Goal: Task Accomplishment & Management: Manage account settings

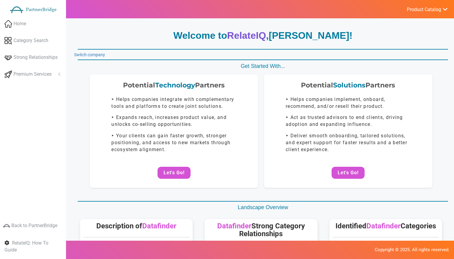
click at [80, 55] on link "Switch company" at bounding box center [89, 54] width 31 height 5
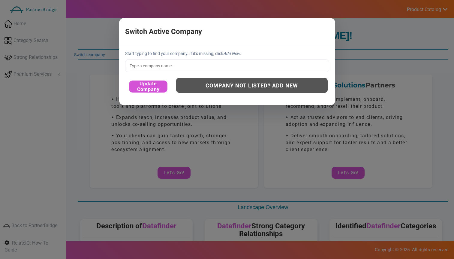
click at [143, 60] on input "text" at bounding box center [227, 65] width 204 height 13
drag, startPoint x: 140, startPoint y: 71, endPoint x: 143, endPoint y: 69, distance: 3.6
click at [140, 71] on input "text" at bounding box center [227, 65] width 204 height 13
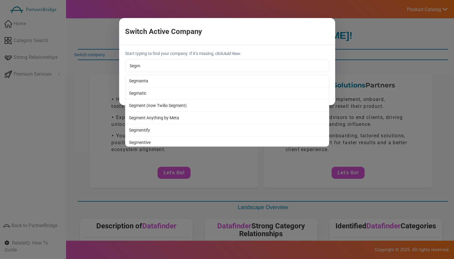
type input "Segment (now Twilio Segment)"
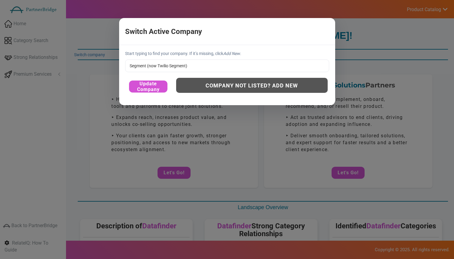
click at [149, 104] on div "Start typing to find your company. If it’s missing, click Add New . Segment (no…" at bounding box center [227, 75] width 216 height 60
click at [142, 86] on button "Update Company" at bounding box center [148, 86] width 38 height 12
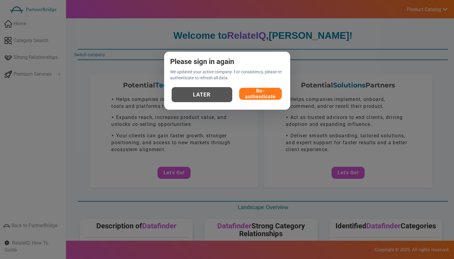
click at [248, 93] on button "Re-authenticate" at bounding box center [260, 94] width 43 height 12
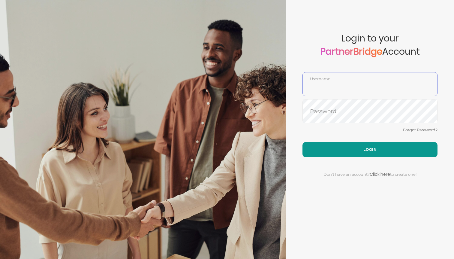
type input "DemoUser"
click at [362, 147] on button "Login" at bounding box center [370, 149] width 135 height 15
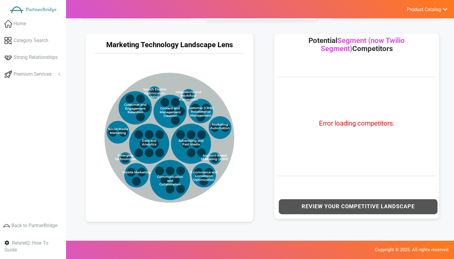
scroll to position [292, 0]
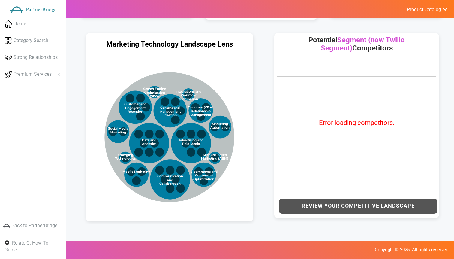
click at [260, 89] on div "Marketing Technology Landscape Lens Marketing Technology Categories Data and An…" at bounding box center [169, 125] width 189 height 197
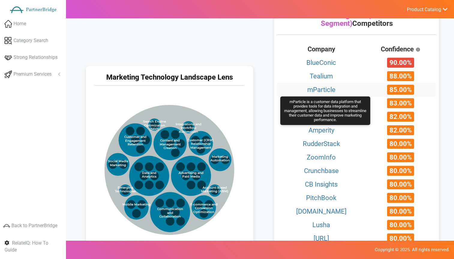
scroll to position [314, 0]
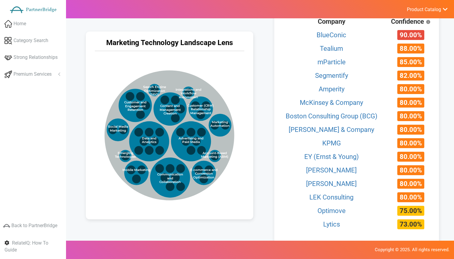
scroll to position [344, 0]
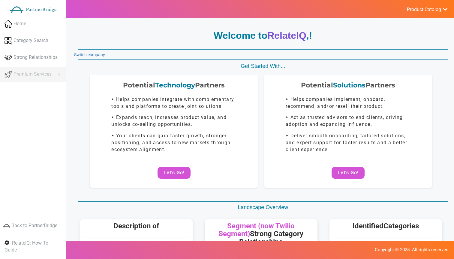
scroll to position [288, 0]
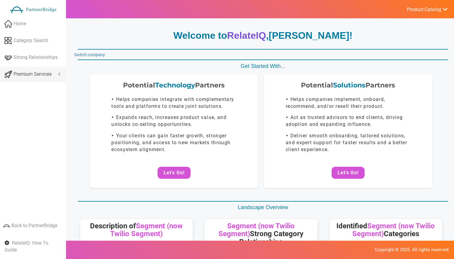
click at [47, 79] on link "Premium Services" at bounding box center [33, 74] width 66 height 15
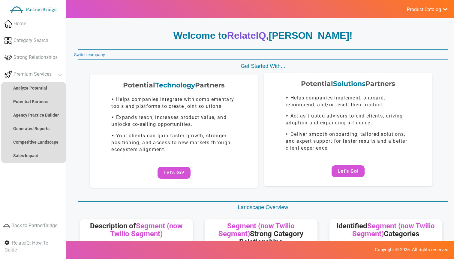
drag, startPoint x: 311, startPoint y: 146, endPoint x: 316, endPoint y: 147, distance: 4.8
click at [312, 146] on p "‣ Deliver smooth onboarding, tailored solutions, and expert support for faster …" at bounding box center [348, 141] width 125 height 21
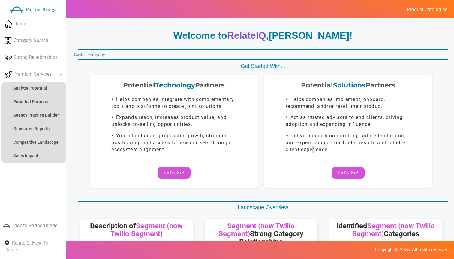
click at [361, 168] on button "Let's Go!" at bounding box center [348, 173] width 33 height 12
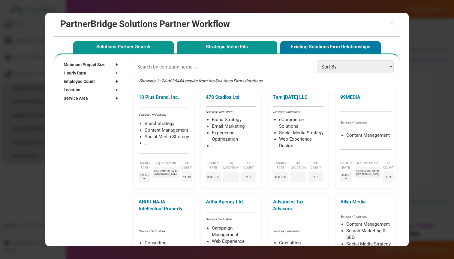
click at [204, 47] on button "Strategic Value Fits" at bounding box center [227, 47] width 101 height 12
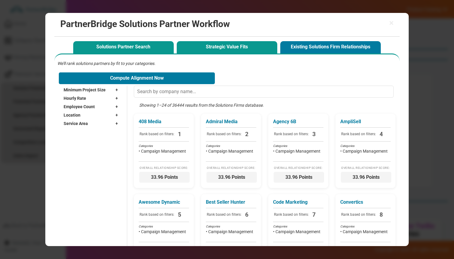
click at [160, 50] on button "Solutions Partner Search" at bounding box center [123, 47] width 101 height 12
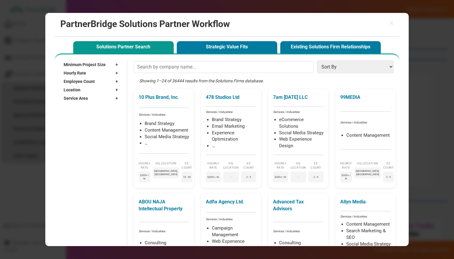
click at [394, 25] on div "× PartnerBridge Solutions Partner Workflow" at bounding box center [226, 25] width 345 height 24
drag, startPoint x: 391, startPoint y: 22, endPoint x: 393, endPoint y: 26, distance: 4.8
click at [391, 22] on span "×" at bounding box center [391, 23] width 5 height 8
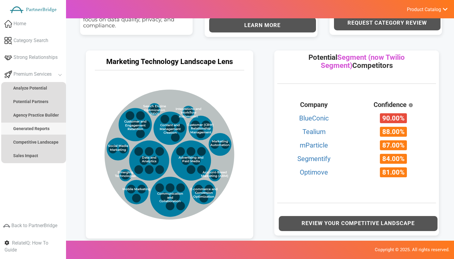
scroll to position [273, 0]
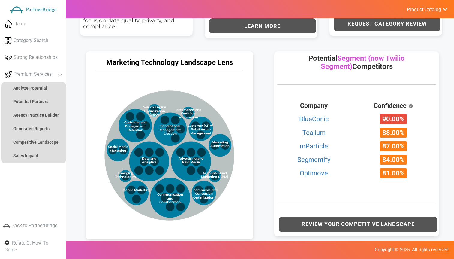
click at [119, 59] on div "Marketing Technology Landscape Lens" at bounding box center [170, 64] width 162 height 14
drag, startPoint x: 119, startPoint y: 59, endPoint x: 222, endPoint y: 58, distance: 103.6
click at [222, 58] on div "Marketing Technology Landscape Lens" at bounding box center [170, 64] width 162 height 14
copy div "Marketing Technology Landscape Lens"
